Goal: Information Seeking & Learning: Learn about a topic

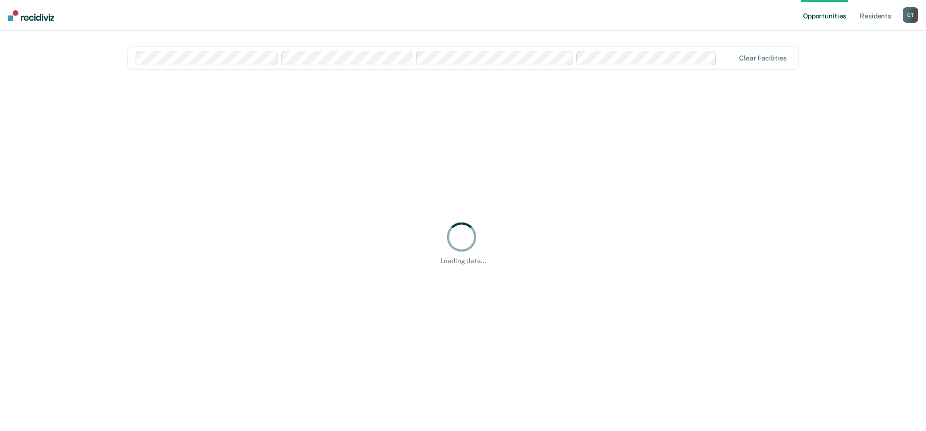
click at [523, 298] on div "Loading data..." at bounding box center [462, 242] width 671 height 323
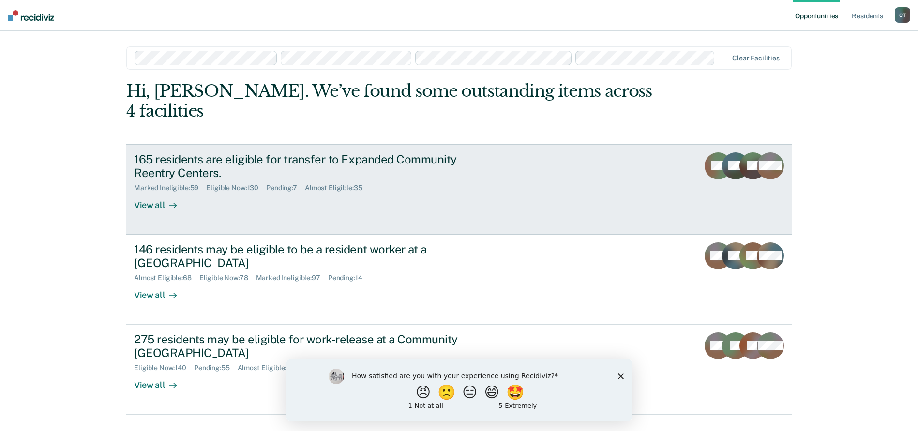
click at [290, 186] on div "165 residents are eligible for transfer to Expanded Community Reentry Centers. …" at bounding box center [315, 181] width 363 height 59
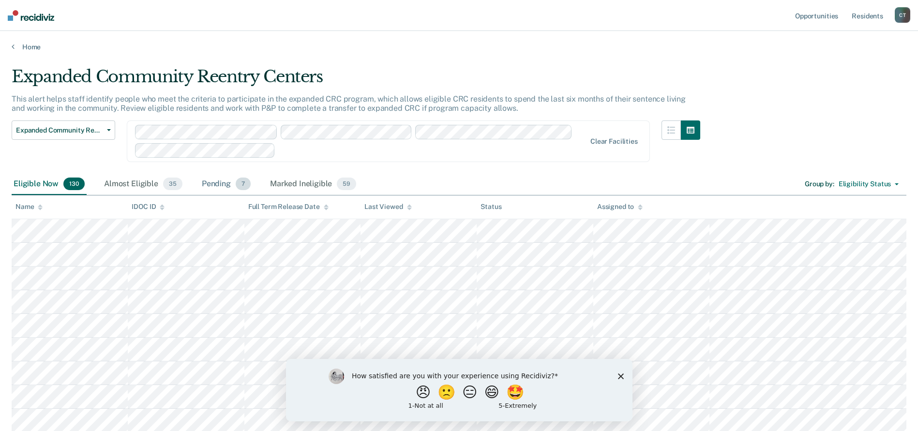
click at [219, 179] on div "Pending 7" at bounding box center [226, 184] width 53 height 21
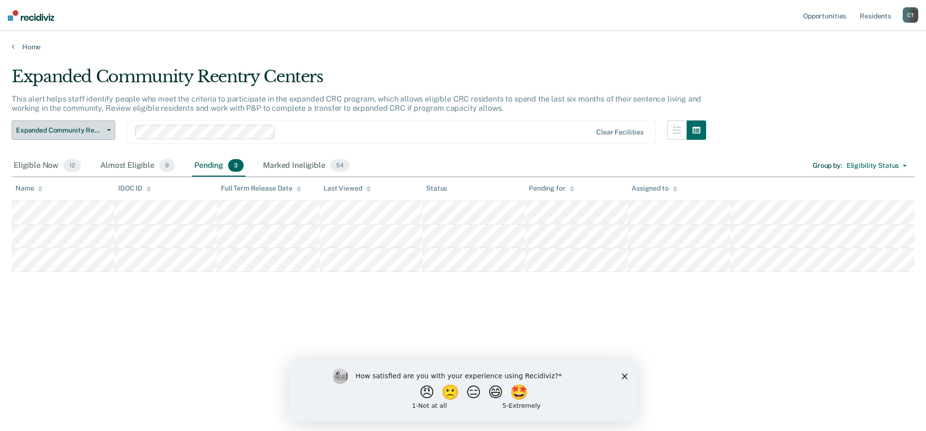
click at [90, 121] on button "Expanded Community Reentry Centers" at bounding box center [64, 130] width 104 height 19
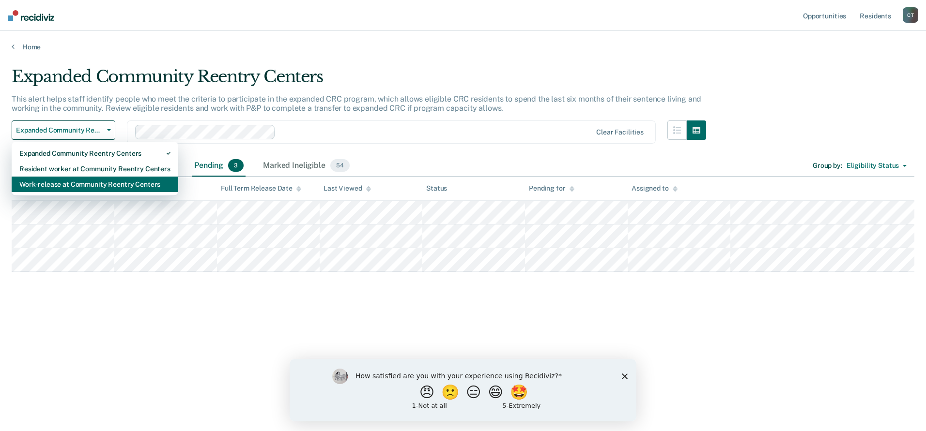
click at [88, 183] on div "Work-release at Community Reentry Centers" at bounding box center [94, 184] width 151 height 15
